Goal: Find specific page/section: Find specific page/section

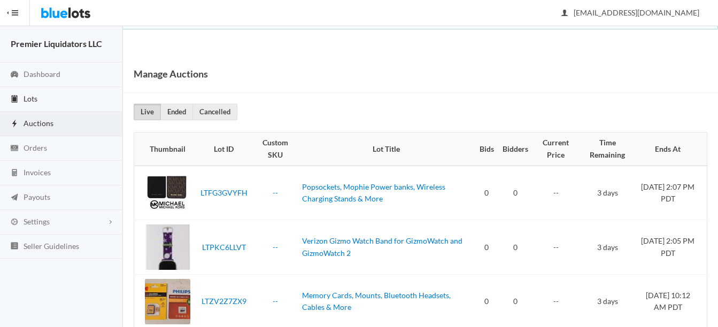
click at [27, 97] on span "Lots" at bounding box center [31, 98] width 14 height 9
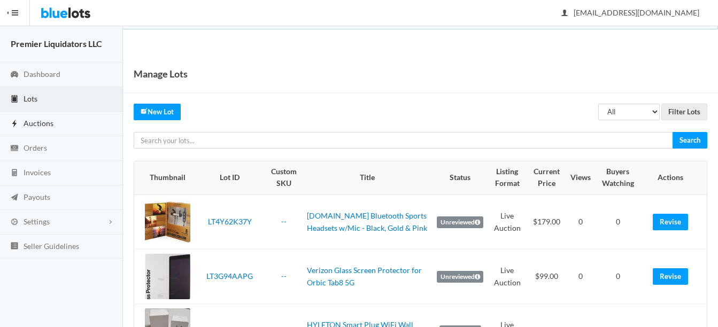
click at [29, 123] on span "Auctions" at bounding box center [39, 123] width 30 height 9
